Goal: Information Seeking & Learning: Learn about a topic

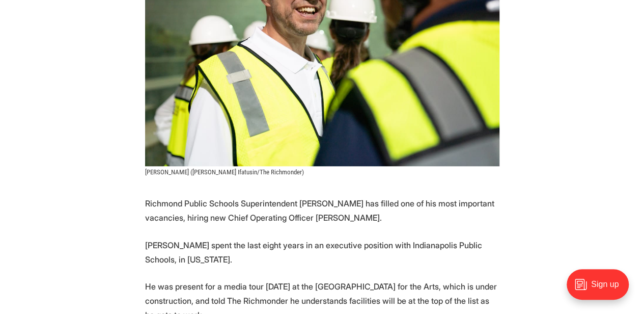
scroll to position [339, 0]
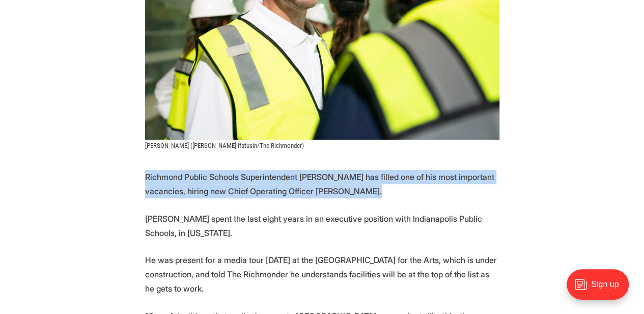
drag, startPoint x: 133, startPoint y: 148, endPoint x: 403, endPoint y: 166, distance: 270.9
click at [403, 170] on p "Richmond Public Schools Superintendent [PERSON_NAME] has filled one of his most…" at bounding box center [322, 184] width 354 height 29
drag, startPoint x: 400, startPoint y: 171, endPoint x: 122, endPoint y: 157, distance: 278.7
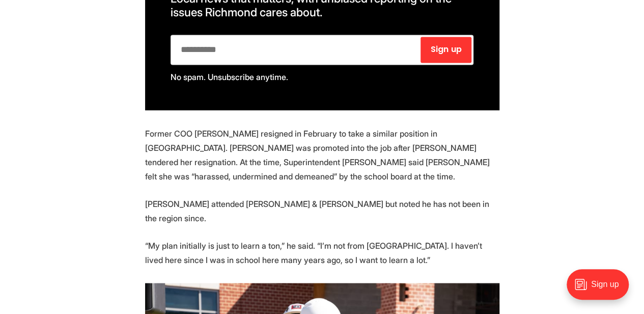
scroll to position [780, 0]
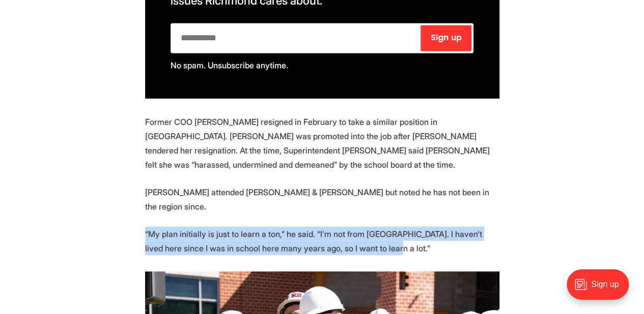
drag, startPoint x: 129, startPoint y: 196, endPoint x: 383, endPoint y: 209, distance: 254.3
click at [383, 209] on section "Richmond Public Schools Superintendent [PERSON_NAME] has filled one of his most…" at bounding box center [322, 237] width 644 height 1018
click at [383, 226] on p "“My plan initially is just to learn a ton,” he said. “I’m not from [GEOGRAPHIC_…" at bounding box center [322, 240] width 354 height 29
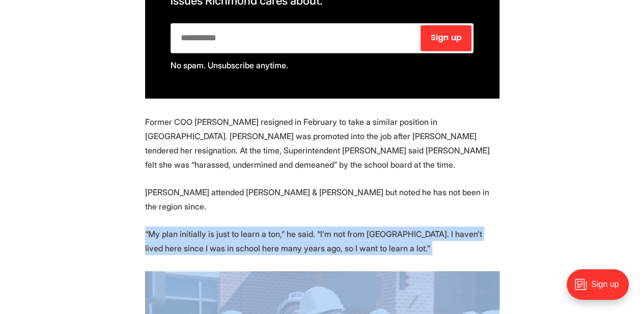
drag, startPoint x: 383, startPoint y: 209, endPoint x: 129, endPoint y: 192, distance: 255.1
click at [129, 192] on section "Richmond Public Schools Superintendent [PERSON_NAME] has filled one of his most…" at bounding box center [322, 237] width 644 height 1018
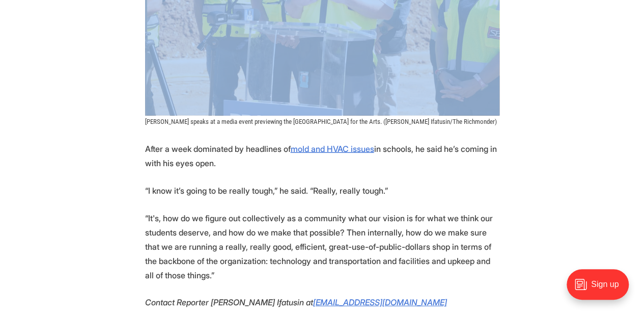
scroll to position [1188, 0]
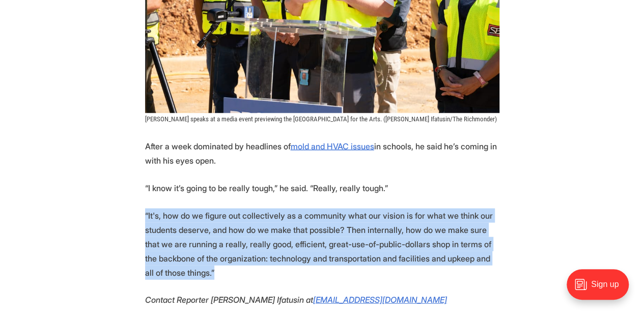
drag, startPoint x: 130, startPoint y: 179, endPoint x: 205, endPoint y: 236, distance: 94.1
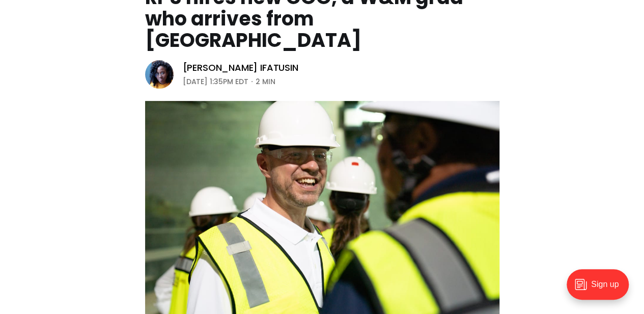
scroll to position [0, 0]
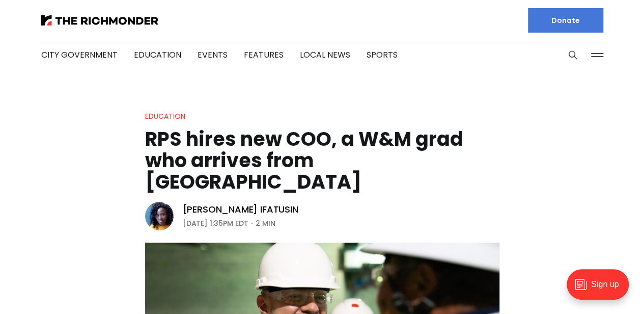
click at [108, 29] on li "City Government" at bounding box center [79, 54] width 76 height 55
click at [109, 26] on div at bounding box center [177, 20] width 273 height 41
click at [65, 19] on img at bounding box center [99, 20] width 117 height 10
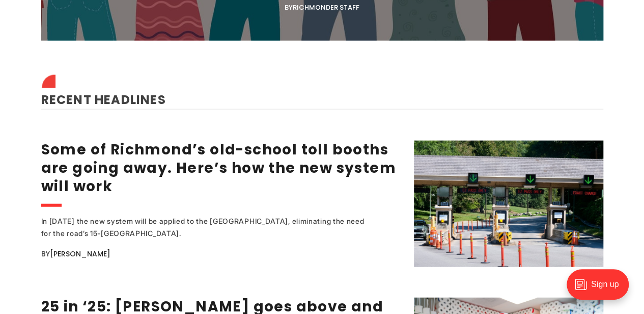
scroll to position [1153, 0]
